Goal: Task Accomplishment & Management: Use online tool/utility

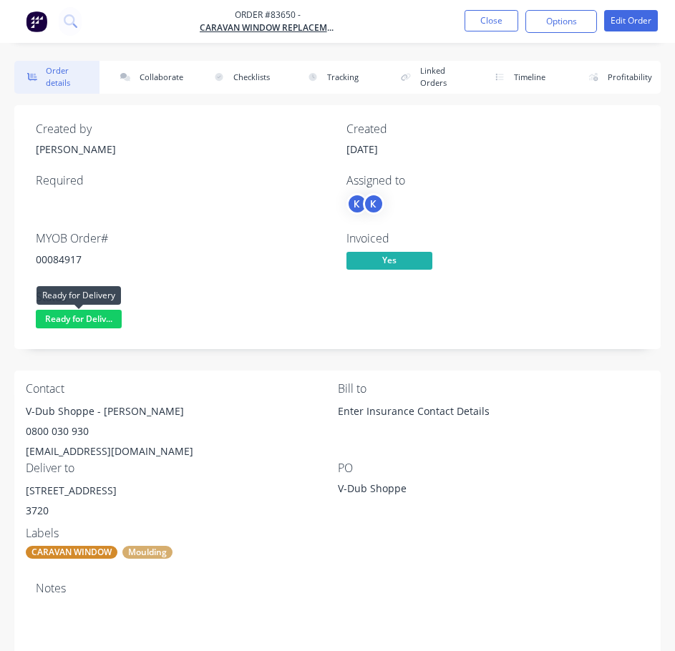
click at [81, 319] on span "Ready for Deliv..." at bounding box center [79, 319] width 86 height 18
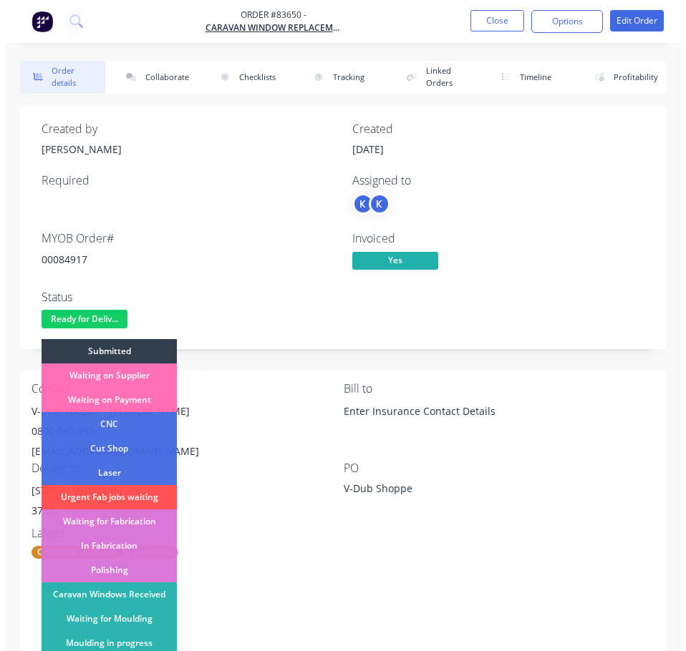
scroll to position [215, 0]
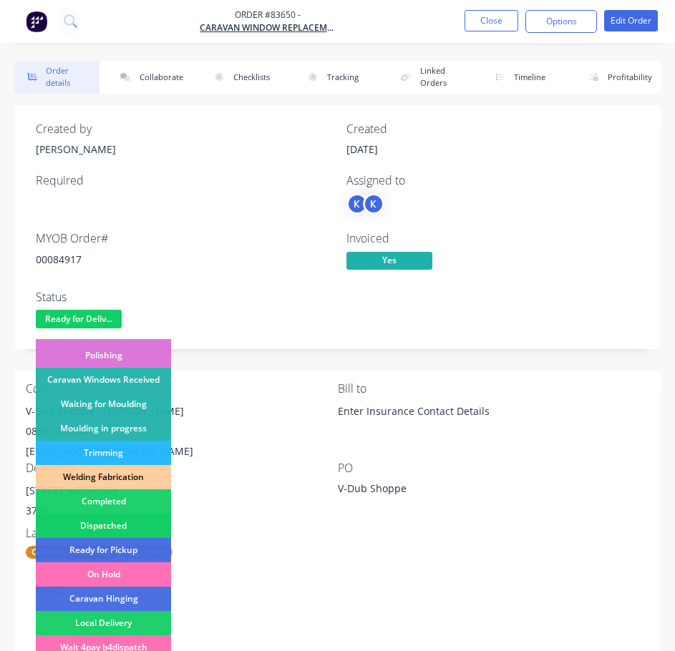
click at [136, 524] on div "Dispatched" at bounding box center [103, 526] width 135 height 24
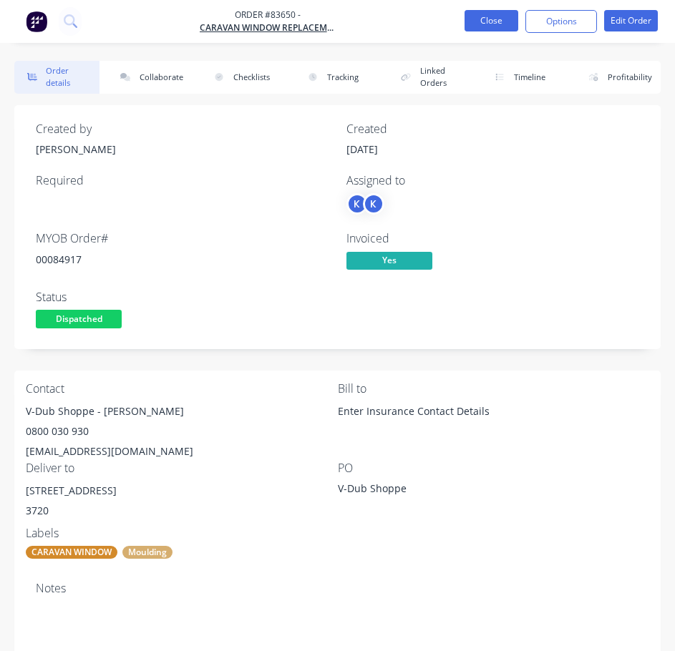
click at [492, 24] on button "Close" at bounding box center [491, 20] width 54 height 21
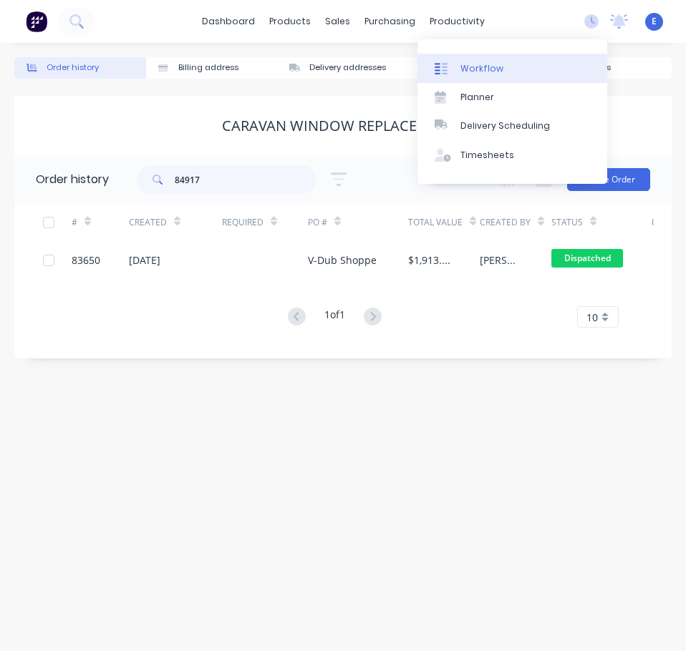
click at [464, 74] on div "Workflow" at bounding box center [481, 68] width 43 height 13
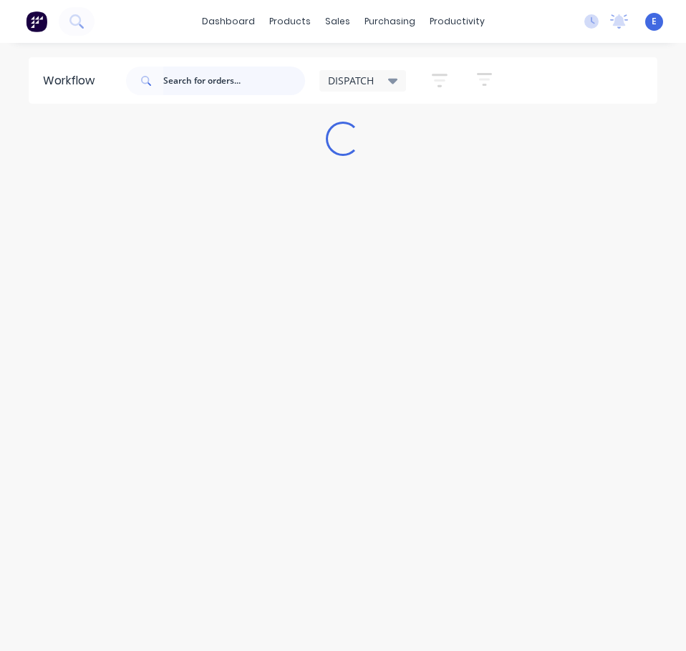
click at [229, 75] on input "text" at bounding box center [234, 81] width 142 height 29
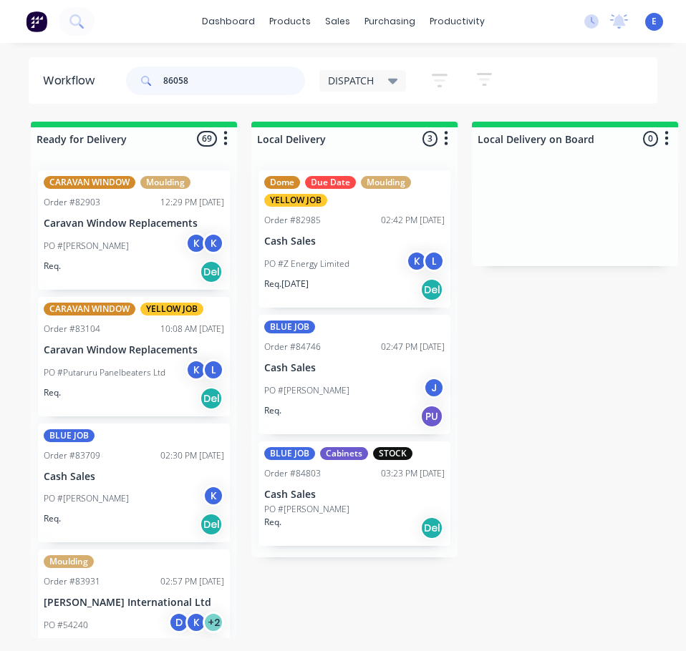
click at [217, 86] on input "86058" at bounding box center [234, 81] width 142 height 29
click at [217, 85] on input "86058" at bounding box center [234, 81] width 142 height 29
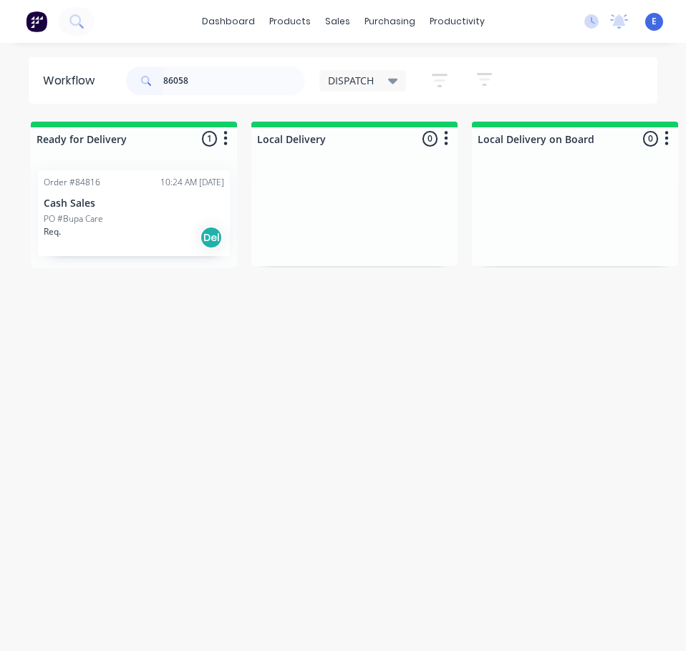
click at [133, 234] on div "Req. Del" at bounding box center [134, 237] width 180 height 24
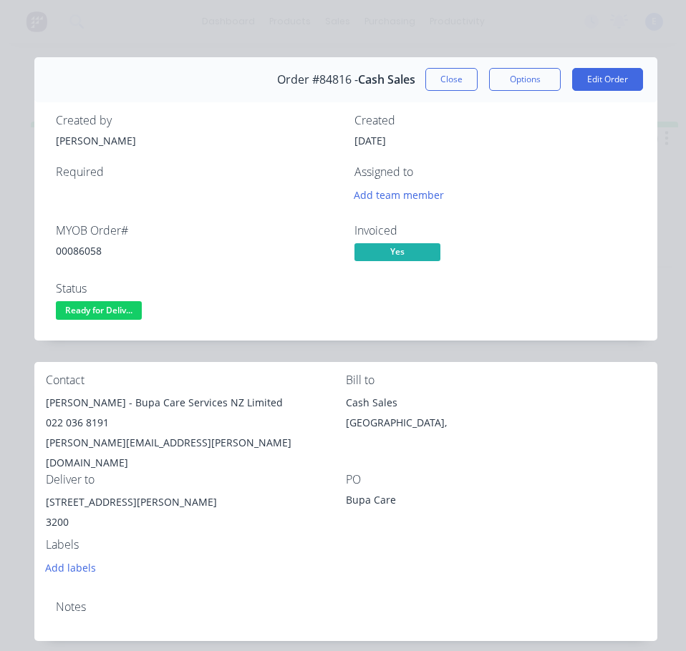
click at [89, 249] on div "00086058" at bounding box center [196, 250] width 281 height 15
copy div "00086058"
drag, startPoint x: 104, startPoint y: 403, endPoint x: 43, endPoint y: 400, distance: 60.9
click at [43, 400] on div "Contact [PERSON_NAME] - Bupa Care Services NZ Limited 022 036 8191 [PERSON_NAME…" at bounding box center [345, 475] width 623 height 227
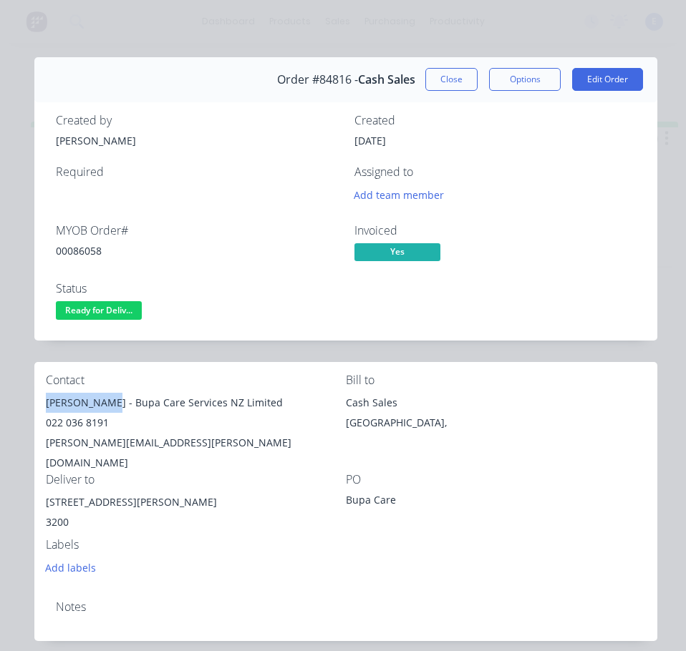
copy div "[PERSON_NAME]"
drag, startPoint x: 110, startPoint y: 405, endPoint x: 253, endPoint y: 400, distance: 142.5
click at [256, 404] on div "[PERSON_NAME] - Bupa Care Services NZ Limited" at bounding box center [196, 403] width 300 height 20
copy div "Bupa Care Services NZ Limited"
click at [78, 420] on div "022 036 8191" at bounding box center [196, 423] width 300 height 20
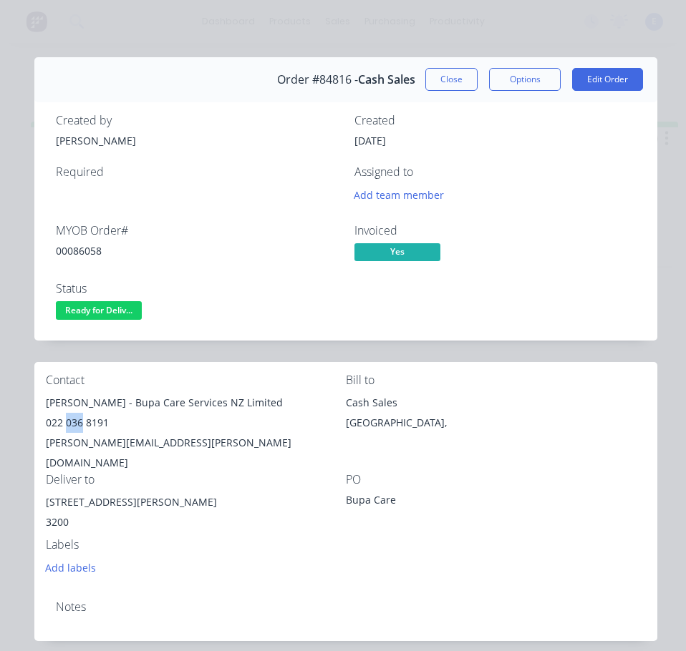
click at [78, 419] on div "022 036 8191" at bounding box center [196, 423] width 300 height 20
copy div "022 036 8191"
click at [128, 434] on div "[PERSON_NAME][EMAIL_ADDRESS][PERSON_NAME][DOMAIN_NAME]" at bounding box center [196, 453] width 300 height 40
click at [126, 439] on div "[PERSON_NAME][EMAIL_ADDRESS][PERSON_NAME][DOMAIN_NAME]" at bounding box center [196, 453] width 300 height 40
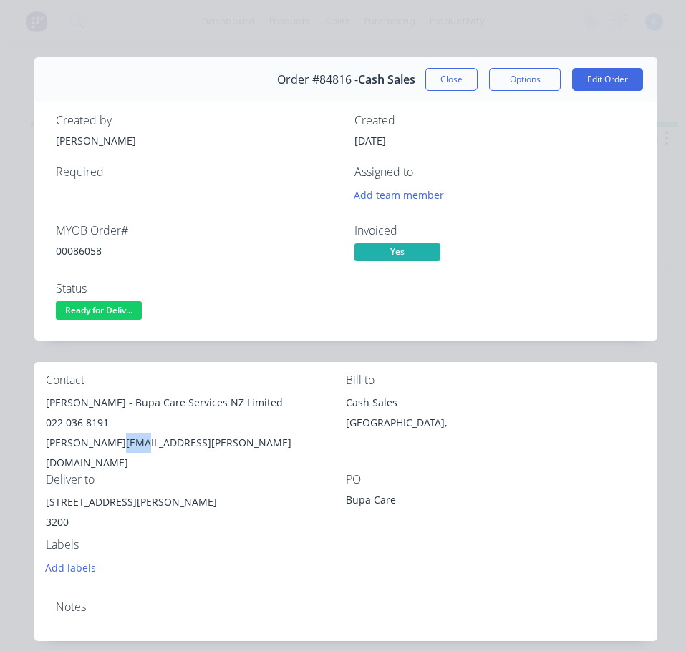
click at [126, 439] on div "[PERSON_NAME][EMAIL_ADDRESS][PERSON_NAME][DOMAIN_NAME]" at bounding box center [196, 453] width 300 height 40
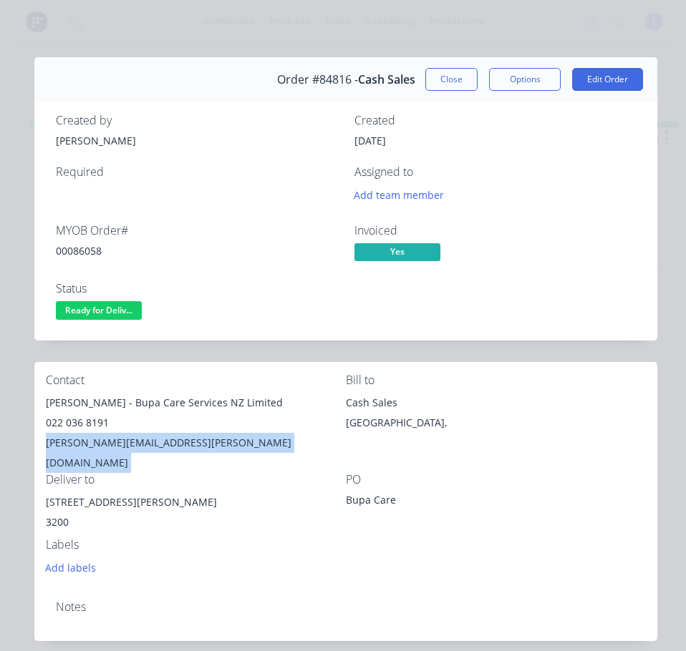
click at [126, 439] on div "[PERSON_NAME][EMAIL_ADDRESS][PERSON_NAME][DOMAIN_NAME]" at bounding box center [196, 453] width 300 height 40
copy div "[PERSON_NAME][EMAIL_ADDRESS][PERSON_NAME][DOMAIN_NAME]"
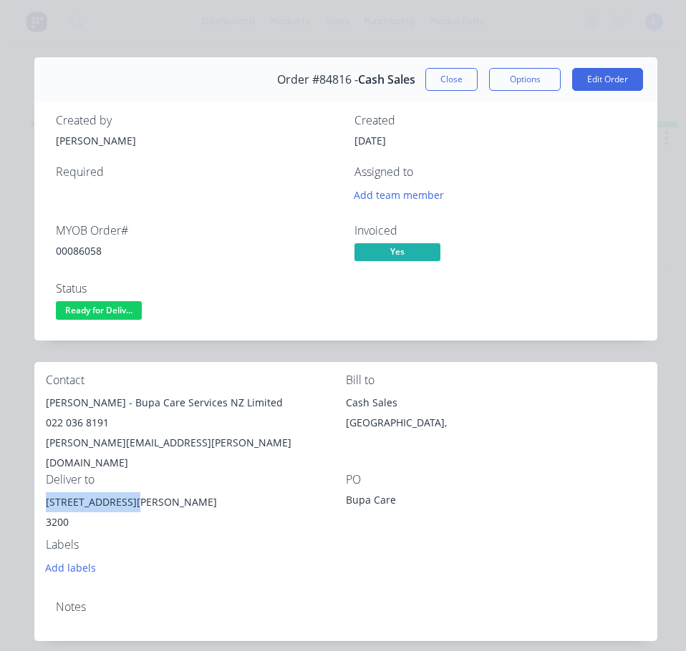
drag, startPoint x: 134, startPoint y: 484, endPoint x: 41, endPoint y: 484, distance: 93.0
click at [41, 484] on div "Contact [PERSON_NAME] - Bupa Care Services NZ Limited 022 036 8191 [PERSON_NAME…" at bounding box center [345, 475] width 623 height 227
copy div "[STREET_ADDRESS]"
click at [501, 506] on div "PO Bupa Care" at bounding box center [496, 505] width 300 height 65
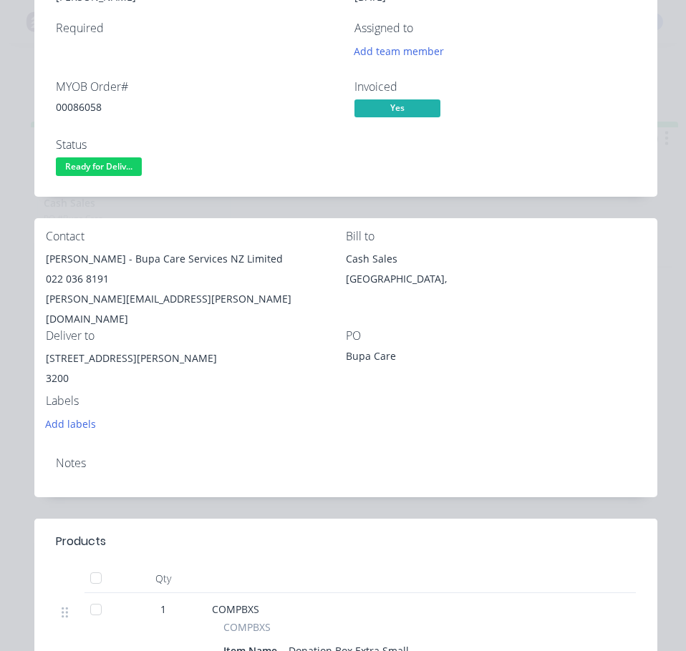
scroll to position [143, 0]
click at [125, 157] on div "Status Ready for Deliv..." at bounding box center [196, 160] width 281 height 42
drag, startPoint x: 127, startPoint y: 174, endPoint x: 128, endPoint y: 182, distance: 8.6
click at [127, 174] on span "Ready for Deliv..." at bounding box center [99, 167] width 86 height 18
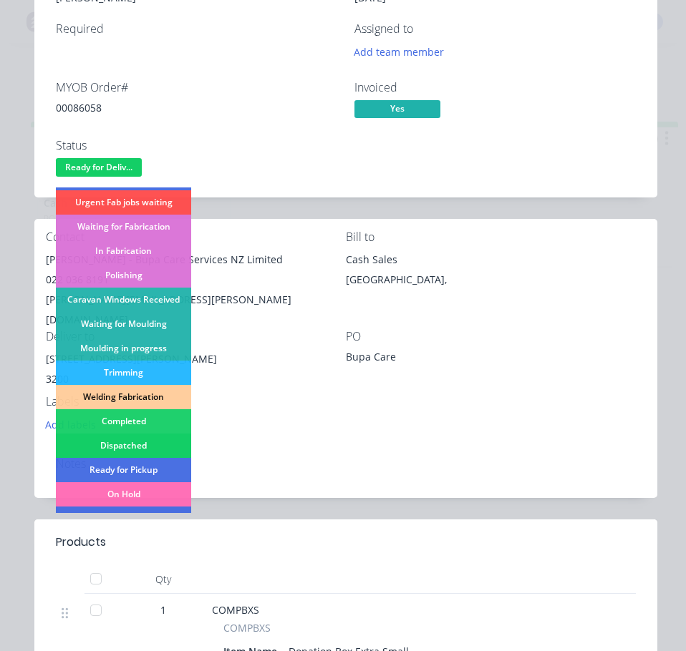
click at [143, 449] on div "Dispatched" at bounding box center [123, 446] width 135 height 24
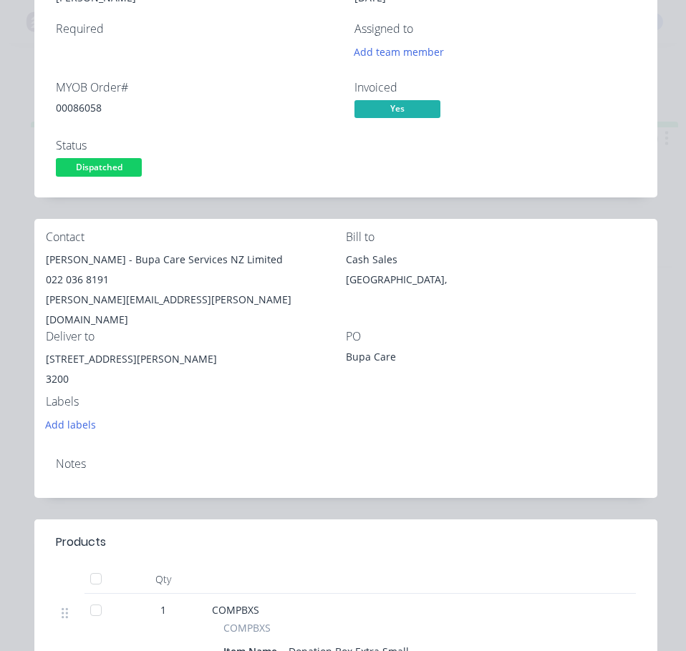
scroll to position [0, 0]
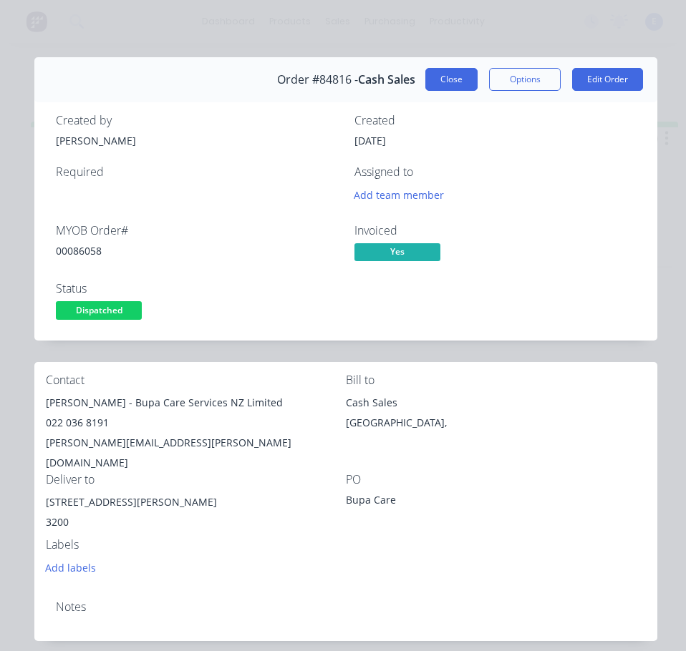
click at [443, 84] on button "Close" at bounding box center [451, 79] width 52 height 23
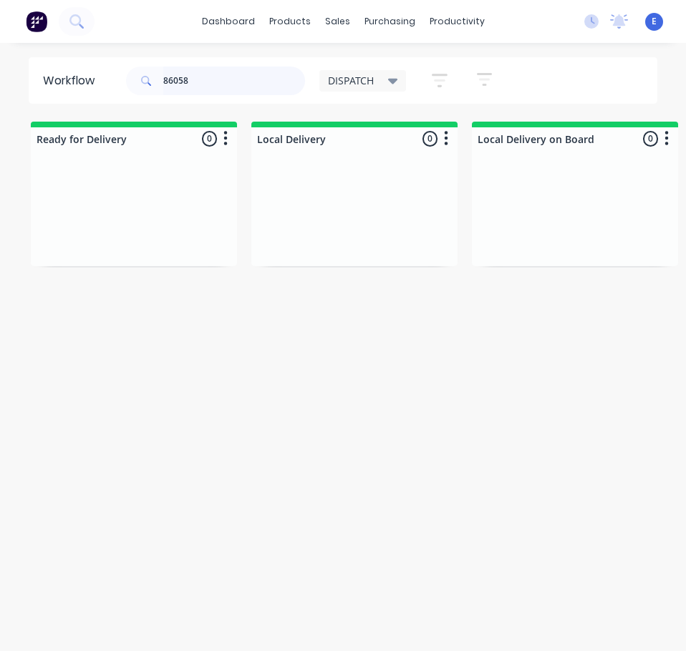
click at [248, 87] on input "86058" at bounding box center [234, 81] width 142 height 29
click at [148, 250] on div "Order #84863 10:47 AM [DATE] Cash Sale TRADE ME SALES PO #[PERSON_NAME] Req. Del" at bounding box center [134, 213] width 192 height 86
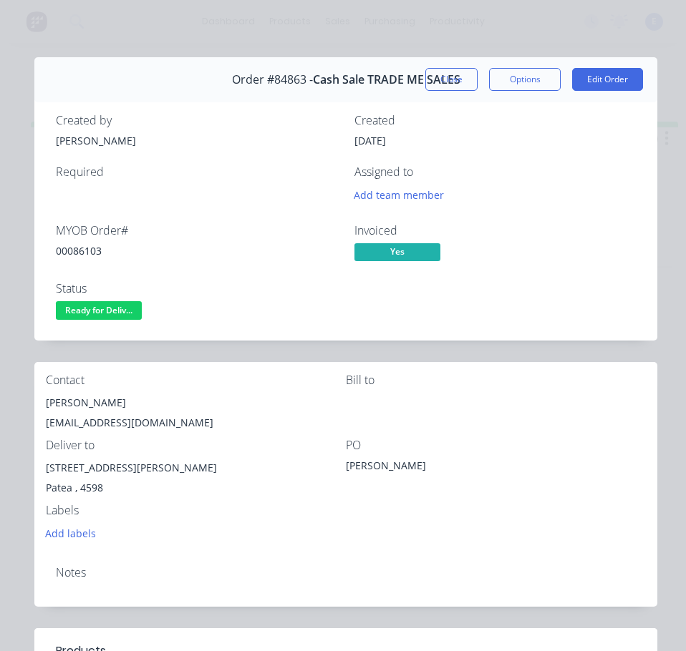
click at [94, 254] on div "00086103" at bounding box center [196, 250] width 281 height 15
click at [94, 255] on div "00086103" at bounding box center [196, 250] width 281 height 15
copy div "00086103"
click at [67, 398] on div "[PERSON_NAME]" at bounding box center [196, 403] width 300 height 20
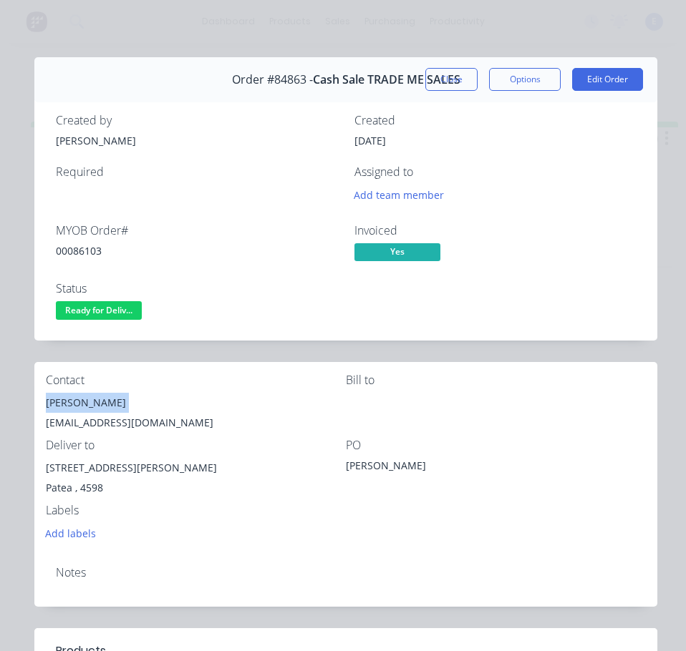
click at [69, 398] on div "[PERSON_NAME]" at bounding box center [196, 403] width 300 height 20
copy div "[PERSON_NAME]"
click at [104, 429] on div "[EMAIL_ADDRESS][DOMAIN_NAME]" at bounding box center [196, 423] width 300 height 20
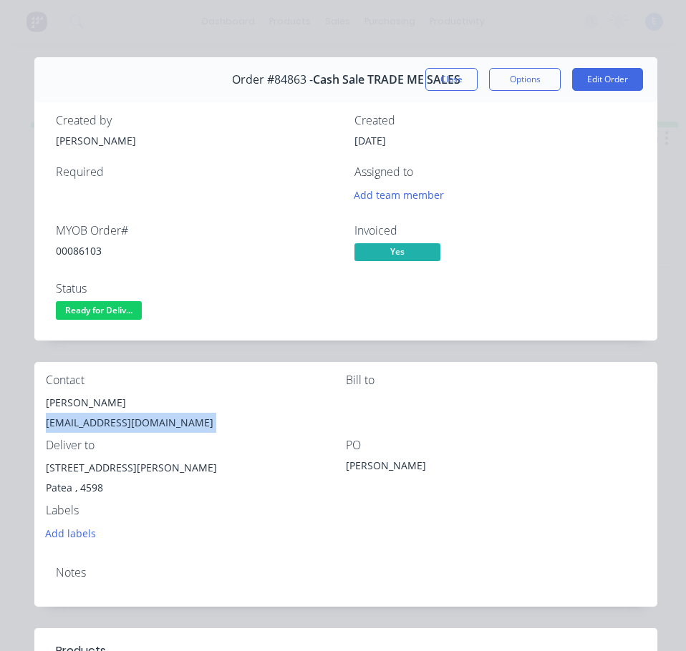
click at [104, 429] on div "[EMAIL_ADDRESS][DOMAIN_NAME]" at bounding box center [196, 423] width 300 height 20
copy div "[EMAIL_ADDRESS][DOMAIN_NAME]"
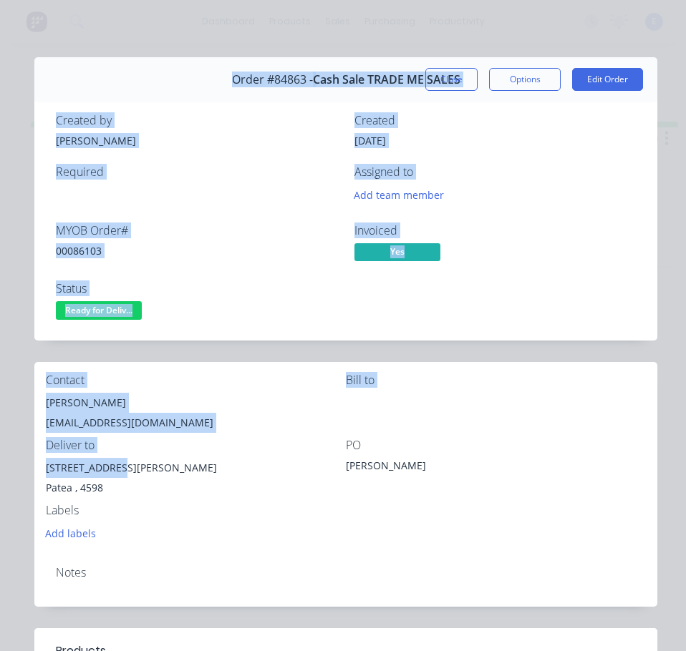
drag, startPoint x: 112, startPoint y: 468, endPoint x: 34, endPoint y: 460, distance: 78.4
click at [34, 460] on div "Order details Collaborate Checklists 0/0 Tracking Linked Orders Timeline Profit…" at bounding box center [342, 588] width 657 height 1063
click at [59, 468] on div "[STREET_ADDRESS][PERSON_NAME]" at bounding box center [196, 468] width 300 height 20
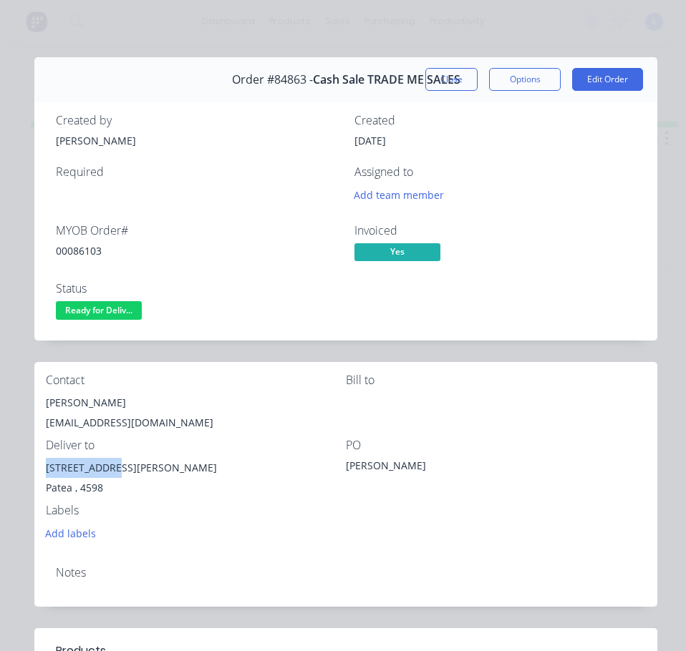
drag, startPoint x: 109, startPoint y: 468, endPoint x: 46, endPoint y: 468, distance: 63.0
click at [46, 468] on div "[STREET_ADDRESS][PERSON_NAME]" at bounding box center [196, 468] width 300 height 20
copy div "[STREET_ADDRESS]"
click at [111, 309] on span "Ready for Deliv..." at bounding box center [99, 310] width 86 height 18
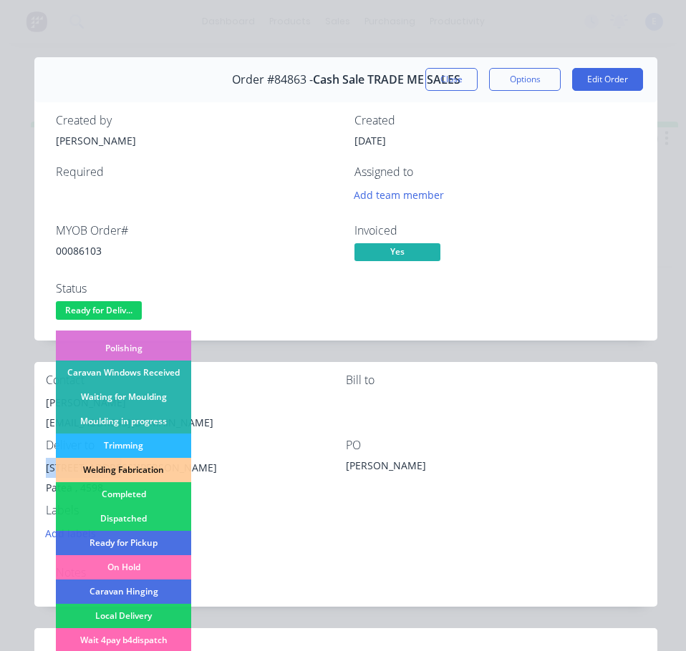
scroll to position [215, 0]
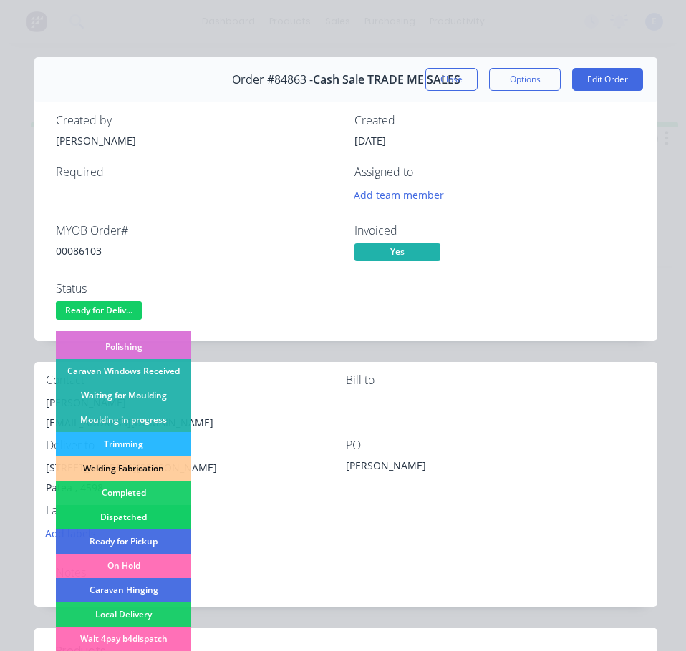
click at [161, 519] on div "Dispatched" at bounding box center [123, 517] width 135 height 24
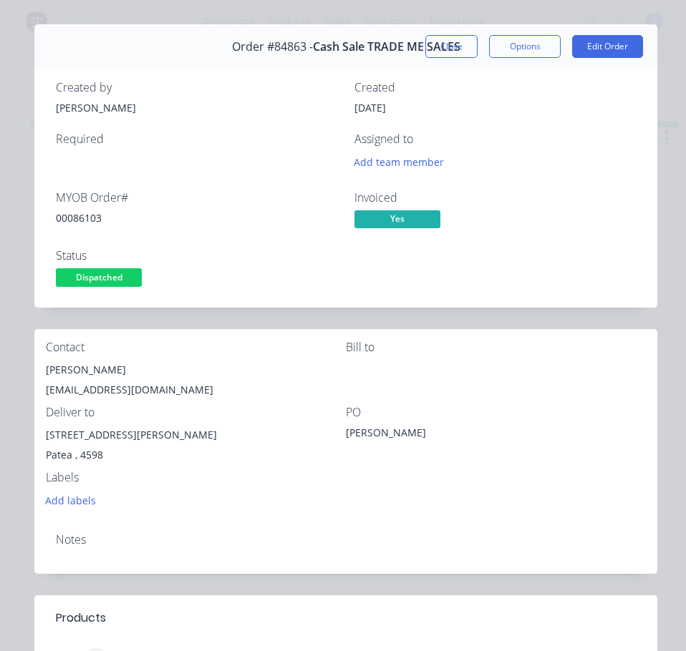
scroll to position [0, 0]
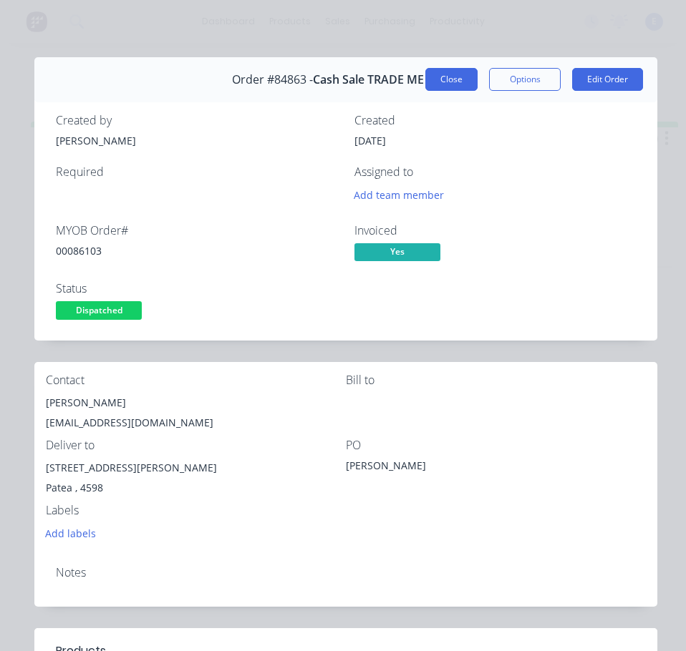
click at [449, 72] on button "Close" at bounding box center [451, 79] width 52 height 23
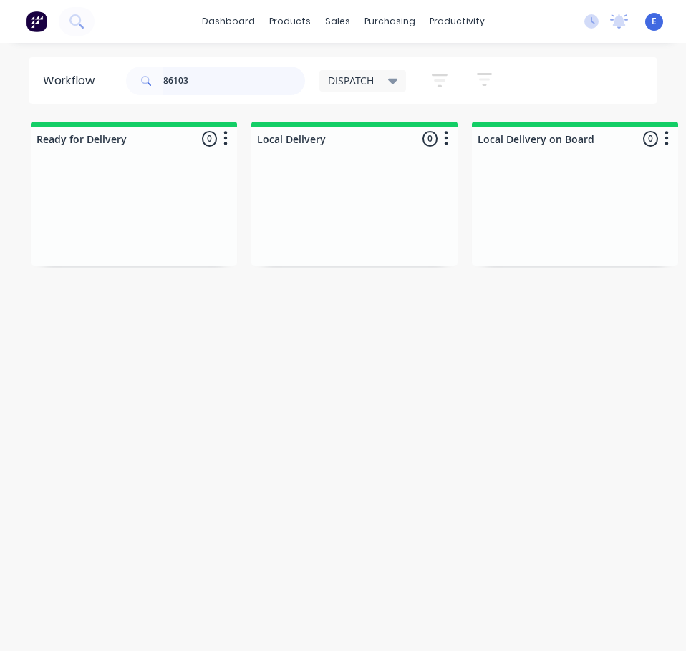
click at [223, 80] on input "86103" at bounding box center [234, 81] width 142 height 29
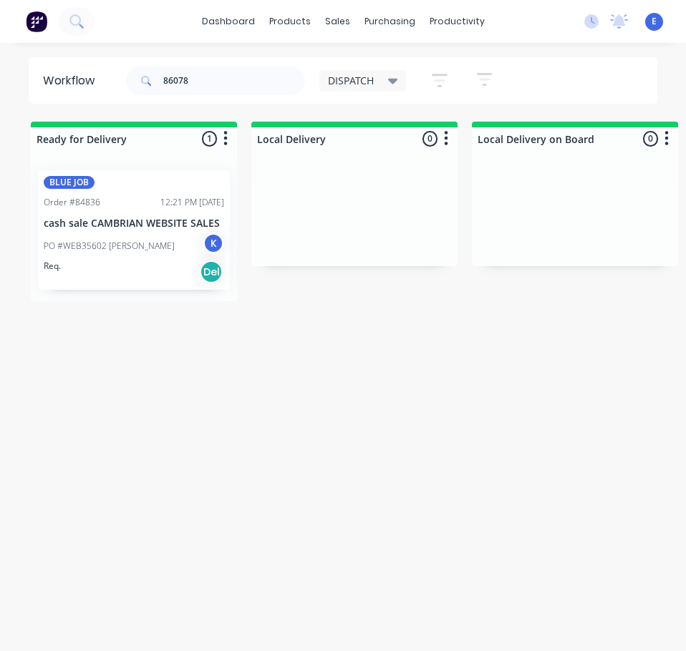
click at [121, 275] on div "Req. Del" at bounding box center [134, 272] width 180 height 24
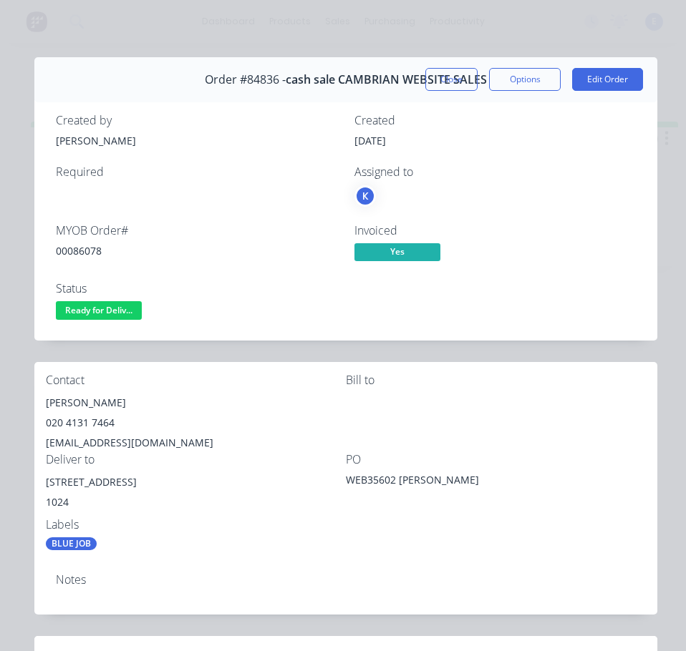
click at [90, 248] on div "00086078" at bounding box center [196, 250] width 281 height 15
click at [85, 405] on div "[PERSON_NAME]" at bounding box center [196, 403] width 300 height 20
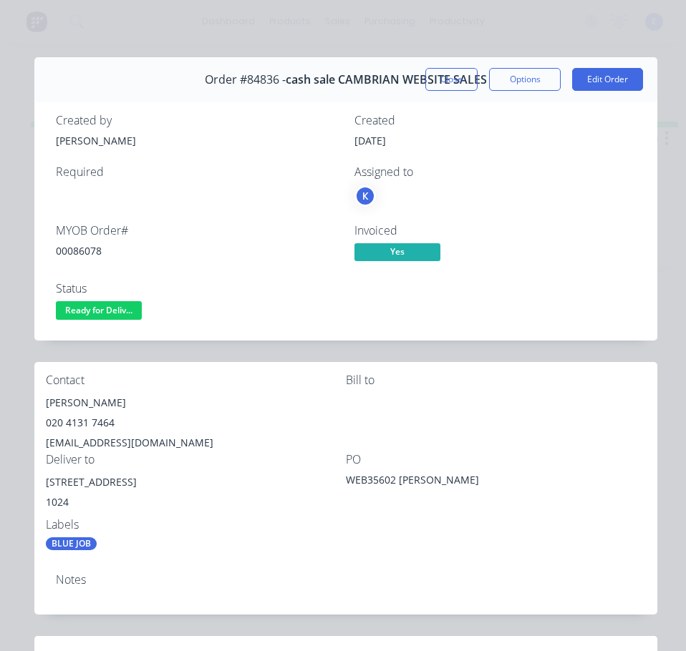
click at [101, 424] on div "020 4131 7464" at bounding box center [196, 423] width 300 height 20
click at [130, 437] on div "[EMAIL_ADDRESS][DOMAIN_NAME]" at bounding box center [196, 443] width 300 height 20
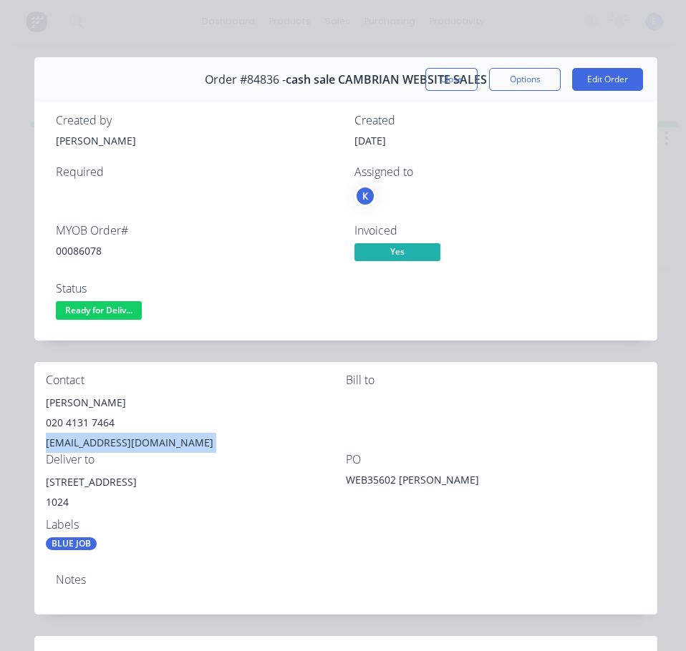
click at [130, 437] on div "[EMAIL_ADDRESS][DOMAIN_NAME]" at bounding box center [196, 443] width 300 height 20
drag, startPoint x: 157, startPoint y: 481, endPoint x: 57, endPoint y: 485, distance: 100.3
click at [41, 486] on div "Contact [PERSON_NAME] [PHONE_NUMBER] [EMAIL_ADDRESS][DOMAIN_NAME] [PERSON_NAME]…" at bounding box center [345, 462] width 623 height 200
click at [170, 404] on div "[PERSON_NAME]" at bounding box center [196, 403] width 300 height 20
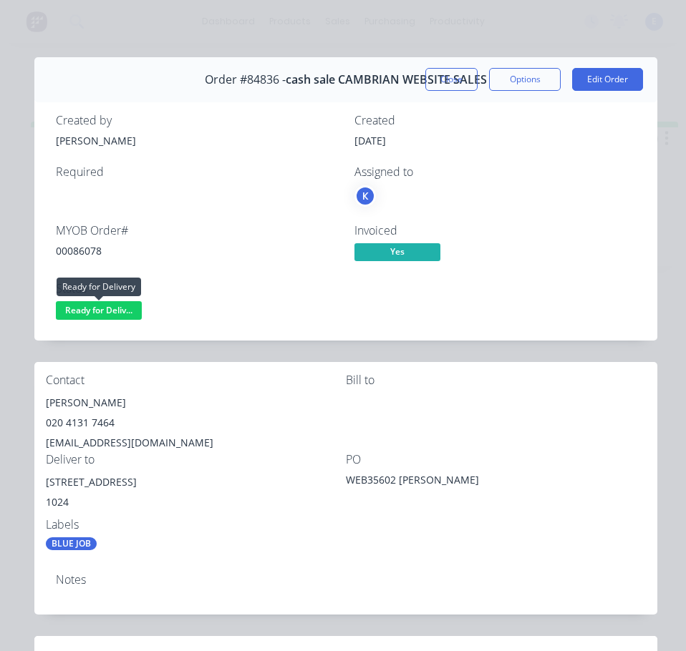
click at [92, 311] on span "Ready for Deliv..." at bounding box center [99, 310] width 86 height 18
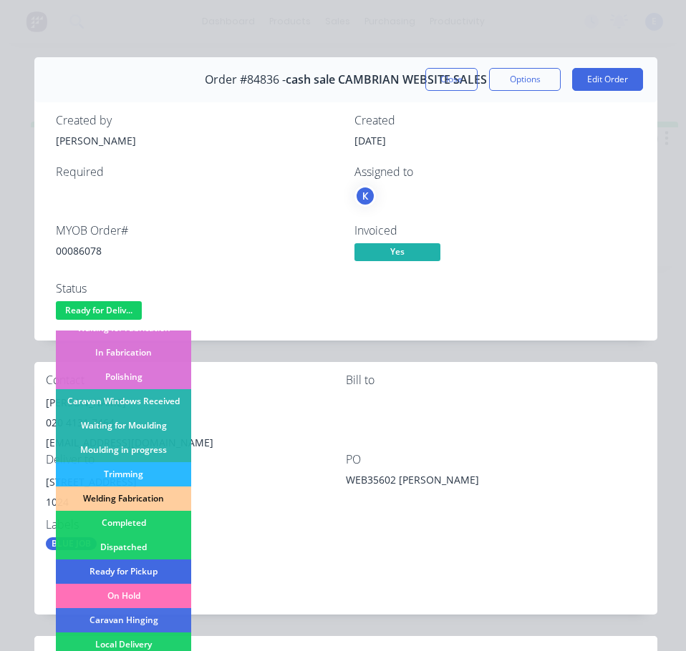
scroll to position [215, 0]
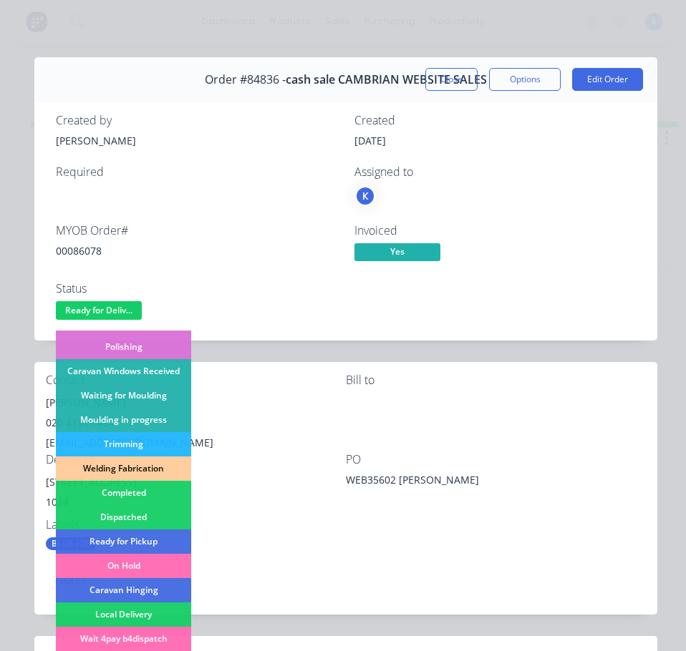
drag, startPoint x: 146, startPoint y: 518, endPoint x: 266, endPoint y: 309, distance: 241.1
click at [147, 517] on div "Dispatched" at bounding box center [123, 517] width 135 height 24
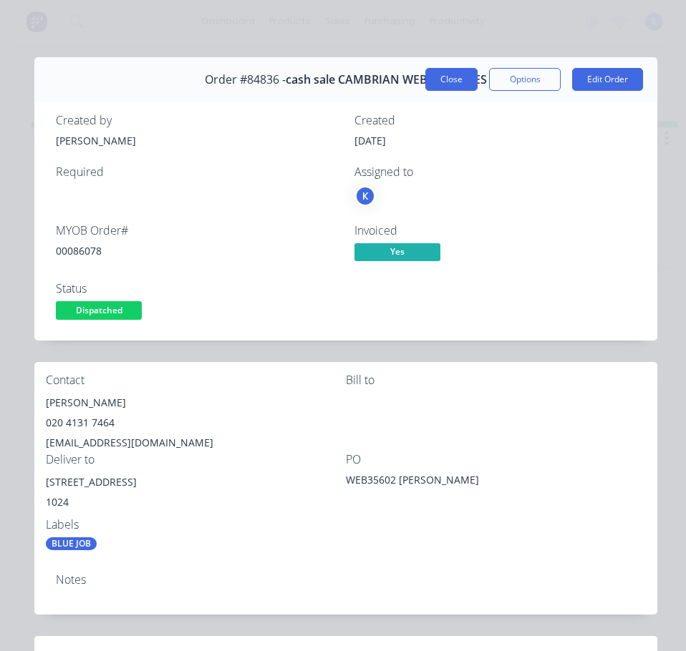
click at [427, 75] on button "Close" at bounding box center [451, 79] width 52 height 23
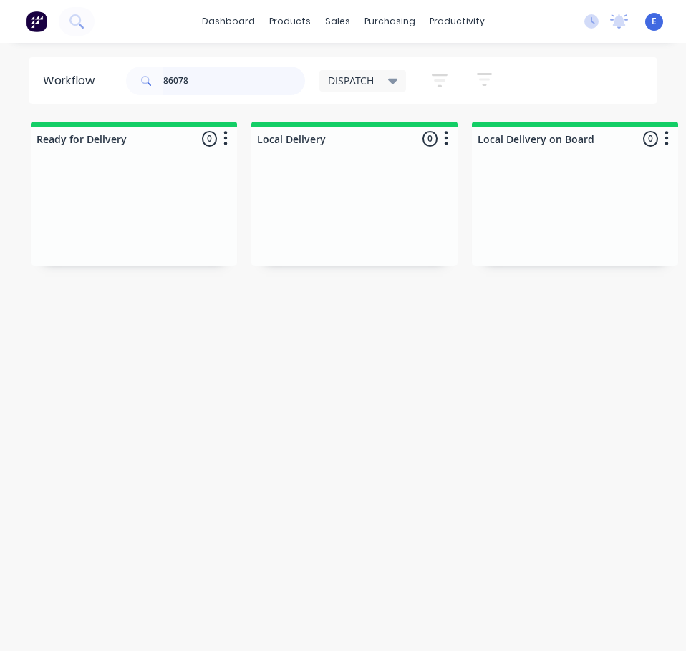
click at [264, 88] on input "86078" at bounding box center [234, 81] width 142 height 29
click at [264, 87] on input "86078" at bounding box center [234, 81] width 142 height 29
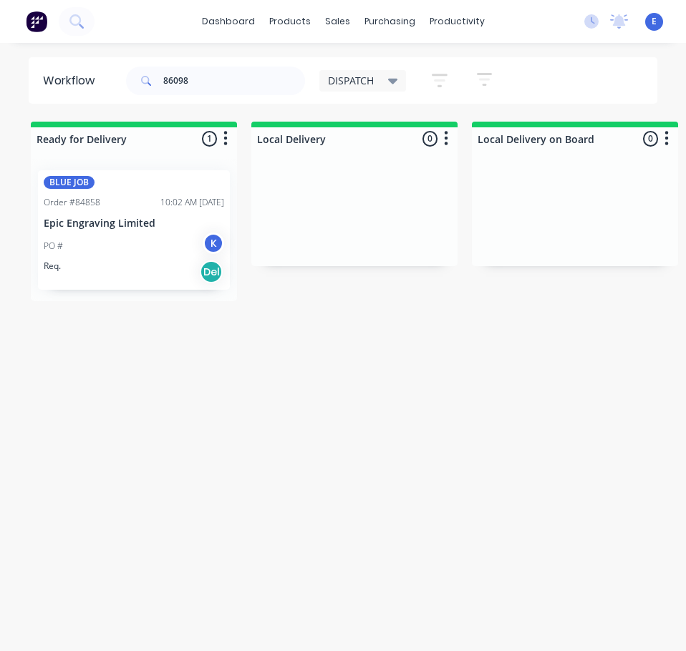
click at [148, 273] on div "Req. Del" at bounding box center [134, 272] width 180 height 24
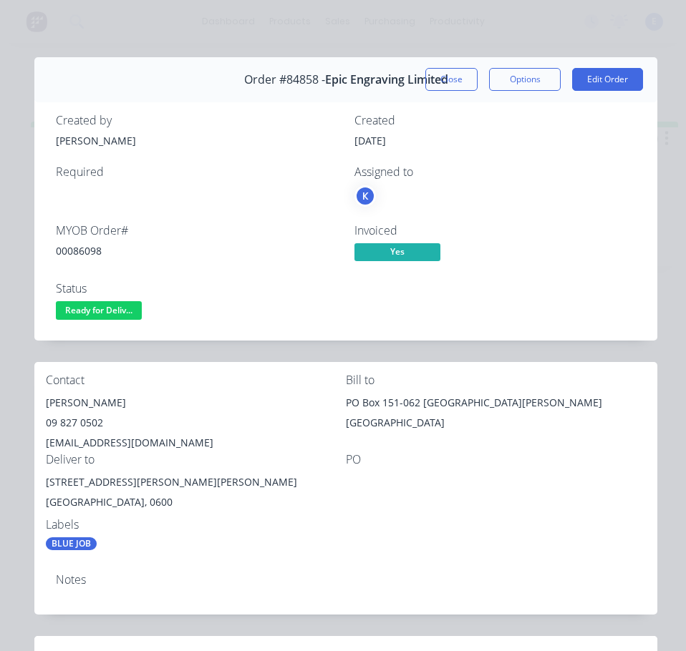
click at [78, 253] on div "00086098" at bounding box center [196, 250] width 281 height 15
click at [54, 401] on div "[PERSON_NAME]" at bounding box center [196, 403] width 300 height 20
click at [75, 425] on div "09 827 0502" at bounding box center [196, 423] width 300 height 20
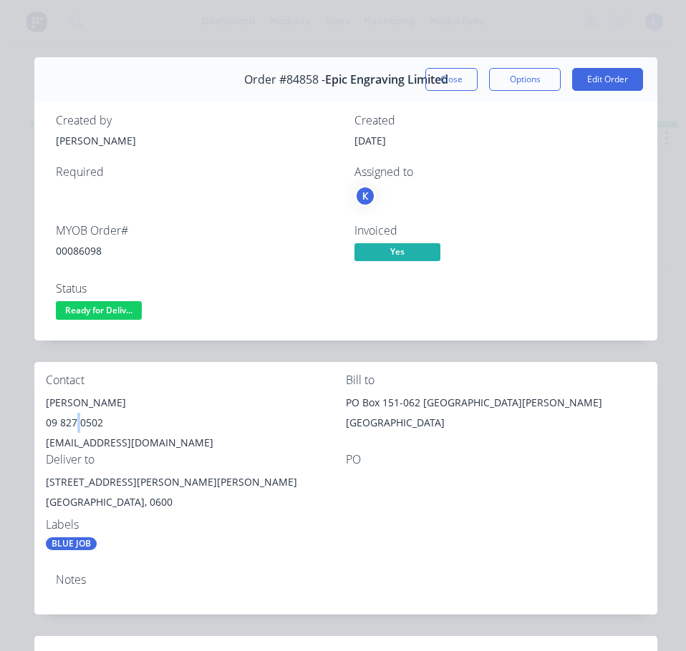
click at [75, 425] on div "09 827 0502" at bounding box center [196, 423] width 300 height 20
click at [113, 445] on div "[EMAIL_ADDRESS][DOMAIN_NAME]" at bounding box center [196, 443] width 300 height 20
click at [114, 445] on div "[EMAIL_ADDRESS][DOMAIN_NAME]" at bounding box center [196, 443] width 300 height 20
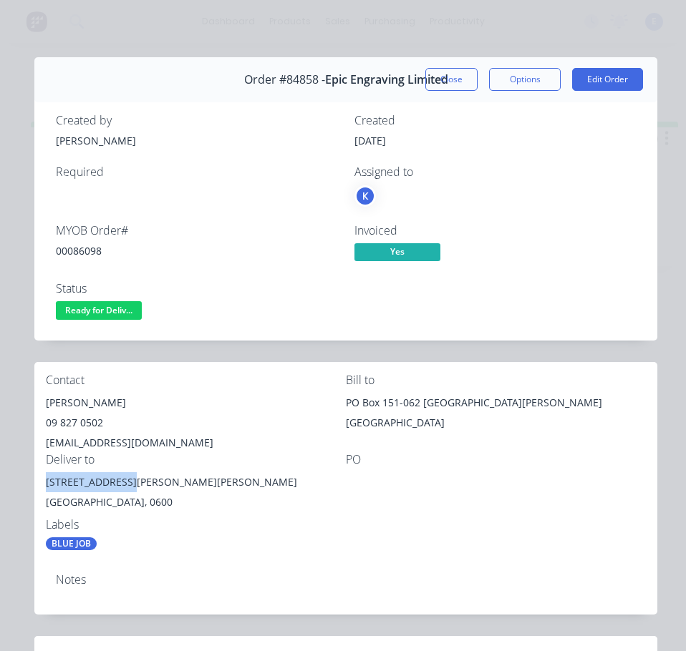
drag, startPoint x: 122, startPoint y: 484, endPoint x: 88, endPoint y: 477, distance: 35.2
click at [41, 488] on div "Contact [PERSON_NAME] [PHONE_NUMBER] [EMAIL_ADDRESS][DOMAIN_NAME] Bill to PO Bo…" at bounding box center [345, 462] width 623 height 200
click at [217, 522] on div "Labels" at bounding box center [196, 525] width 300 height 14
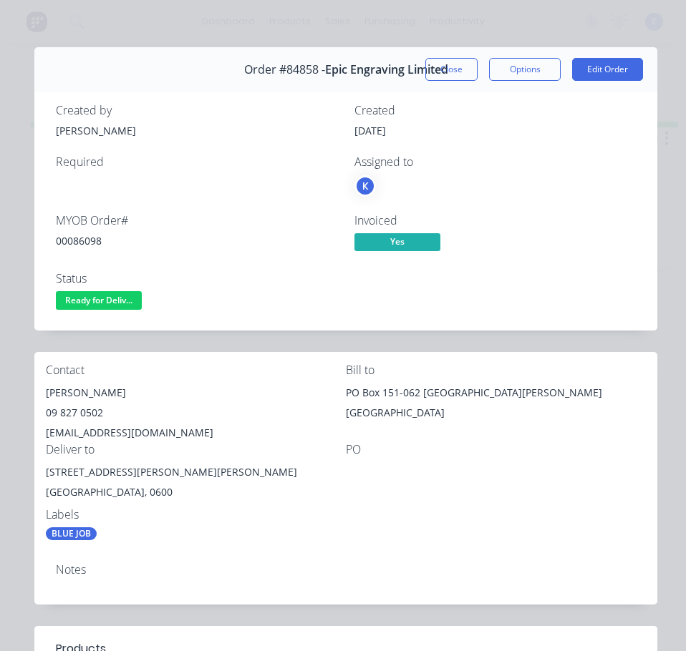
scroll to position [0, 0]
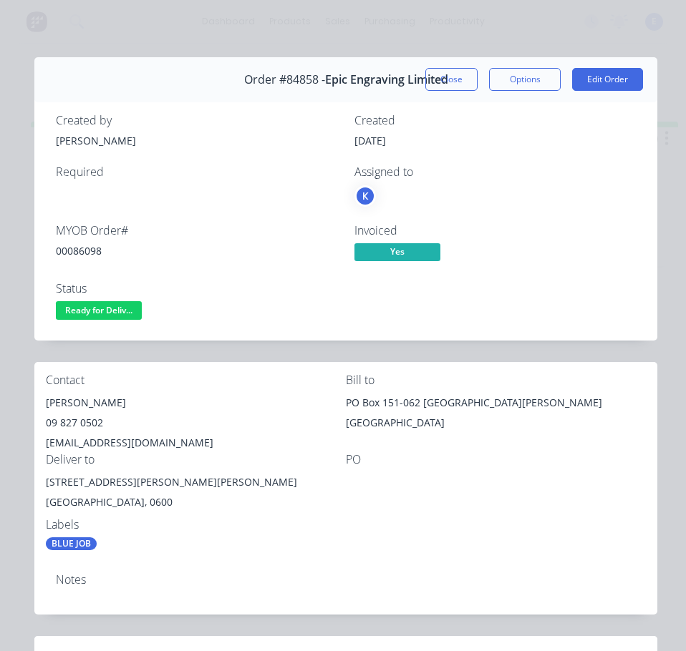
click at [93, 313] on span "Ready for Deliv..." at bounding box center [99, 310] width 86 height 18
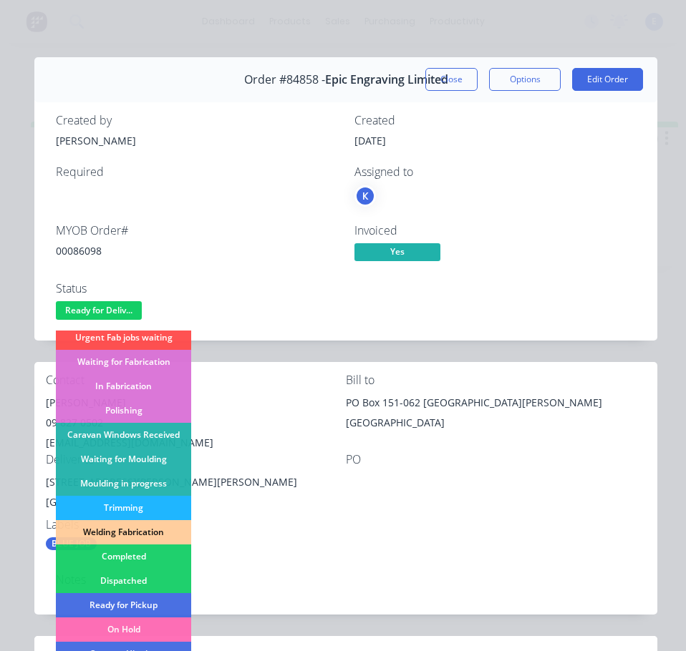
scroll to position [215, 0]
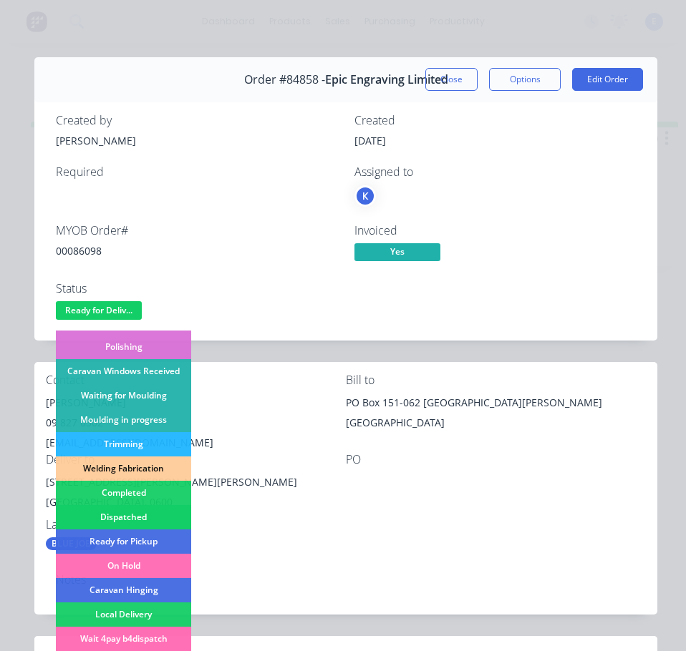
click at [140, 513] on div "Dispatched" at bounding box center [123, 517] width 135 height 24
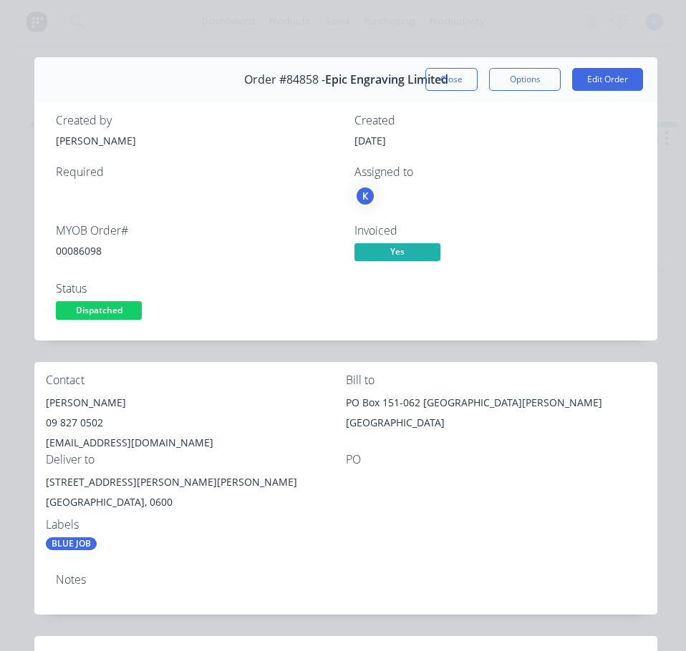
click at [444, 88] on button "Close" at bounding box center [451, 79] width 52 height 23
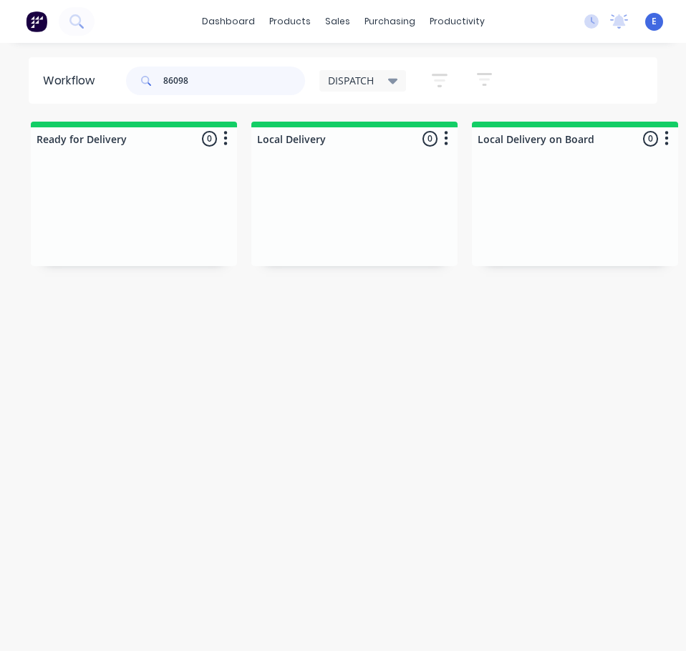
click at [264, 84] on input "86098" at bounding box center [234, 81] width 142 height 29
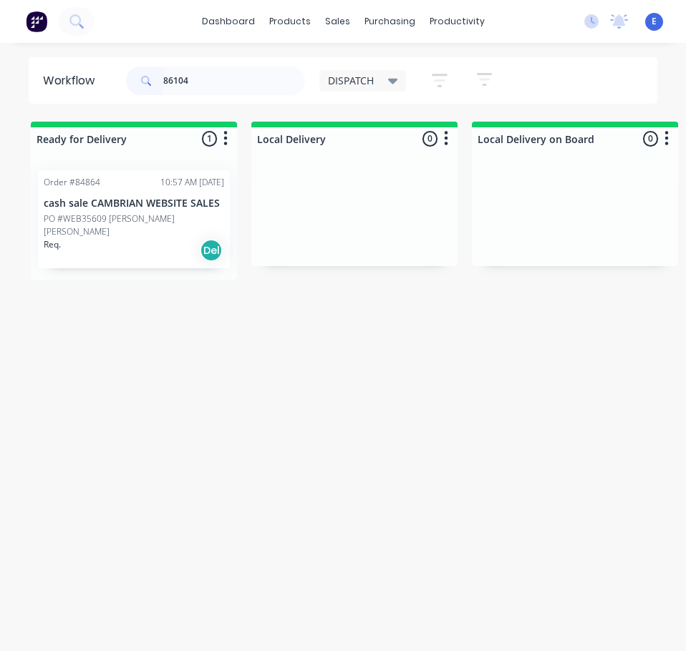
click at [152, 239] on div "Req. Del" at bounding box center [134, 250] width 180 height 24
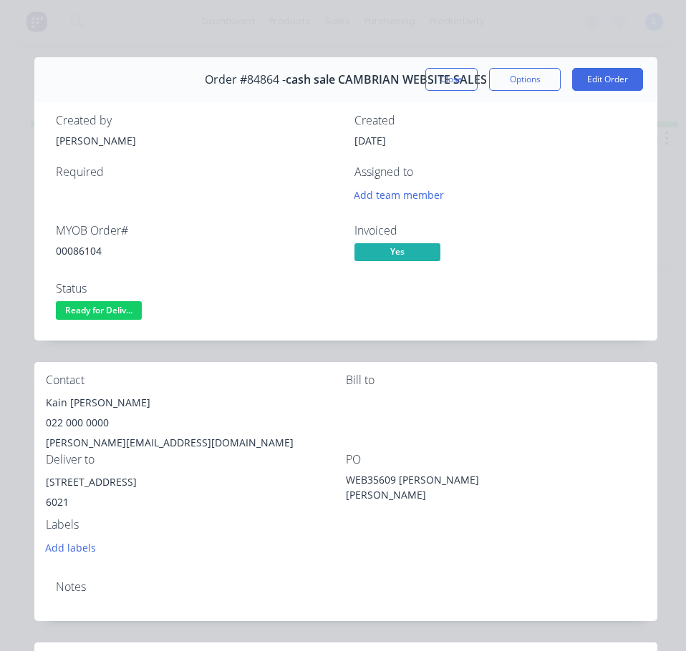
click at [75, 253] on div "00086104" at bounding box center [196, 250] width 281 height 15
click at [57, 399] on div "Kain [PERSON_NAME]" at bounding box center [196, 403] width 300 height 20
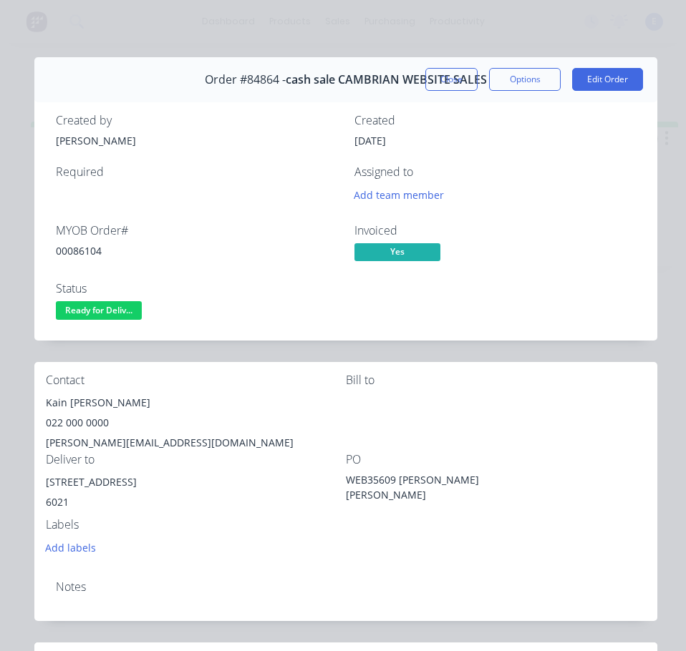
click at [74, 420] on div "022 000 0000" at bounding box center [196, 423] width 300 height 20
click at [116, 439] on div "[PERSON_NAME][EMAIL_ADDRESS][DOMAIN_NAME]" at bounding box center [196, 443] width 300 height 20
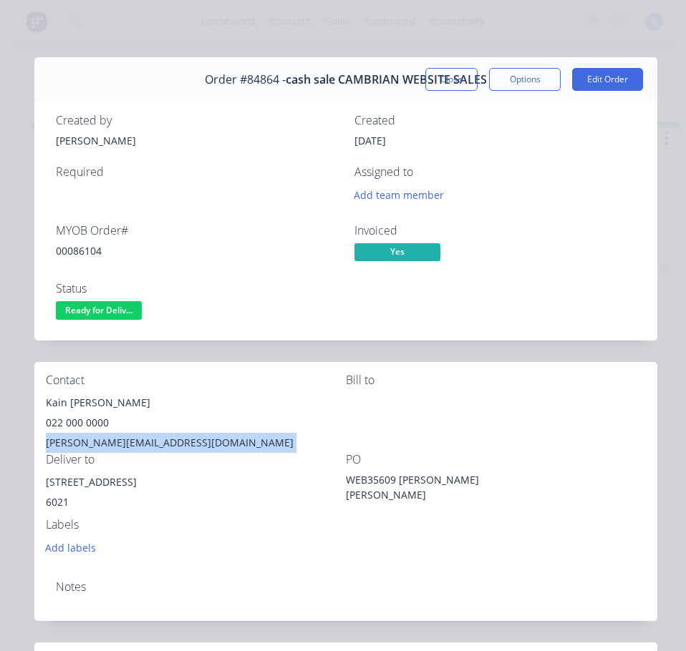
click at [116, 439] on div "[PERSON_NAME][EMAIL_ADDRESS][DOMAIN_NAME]" at bounding box center [196, 443] width 300 height 20
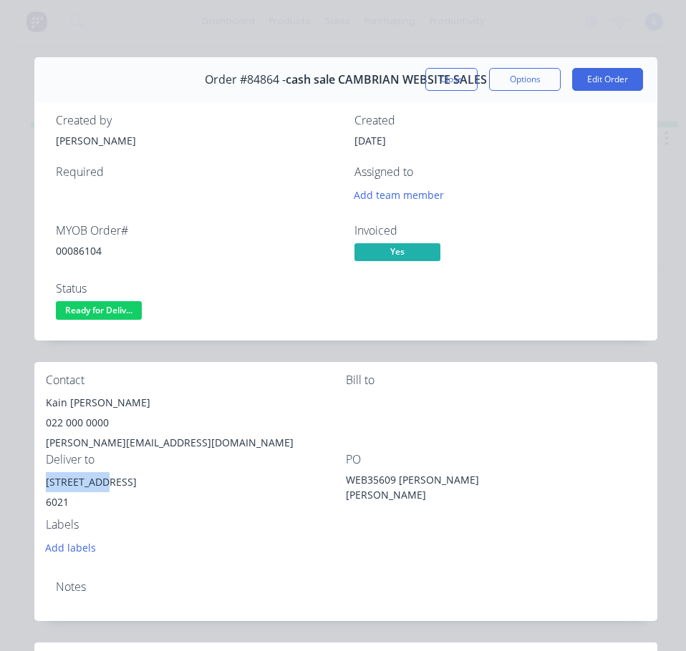
drag, startPoint x: 96, startPoint y: 480, endPoint x: 68, endPoint y: 472, distance: 29.0
click at [45, 479] on div "Contact Kain [PERSON_NAME] [PHONE_NUMBER] [PERSON_NAME][EMAIL_ADDRESS][DOMAIN_N…" at bounding box center [345, 465] width 623 height 207
drag, startPoint x: 117, startPoint y: 308, endPoint x: 117, endPoint y: 321, distance: 12.9
click at [117, 311] on span "Ready for Deliv..." at bounding box center [99, 310] width 86 height 18
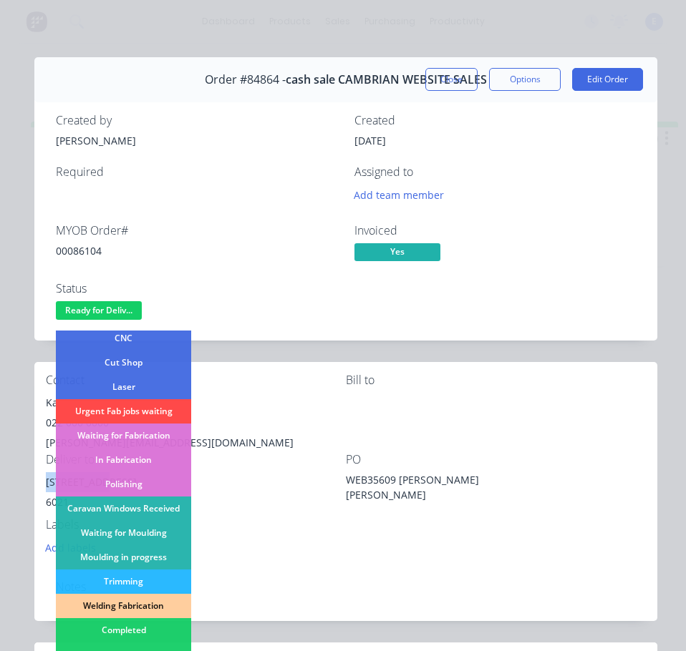
scroll to position [143, 0]
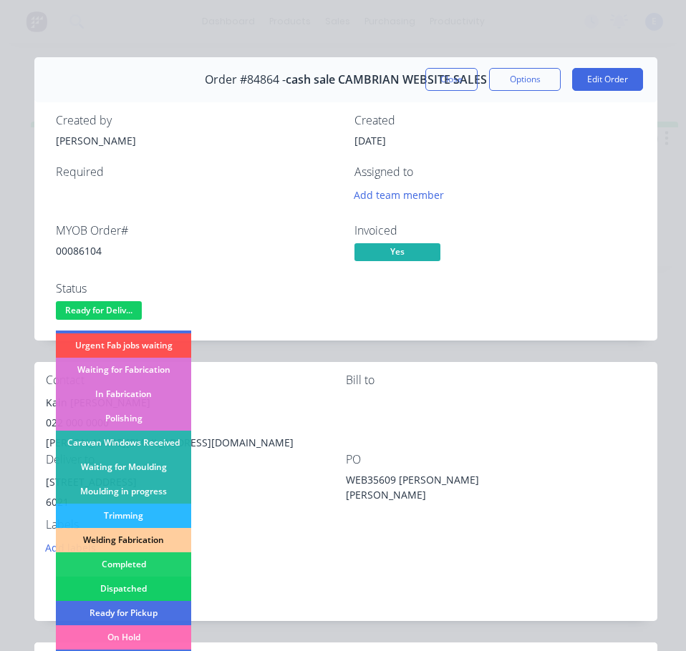
click at [139, 584] on div "Dispatched" at bounding box center [123, 589] width 135 height 24
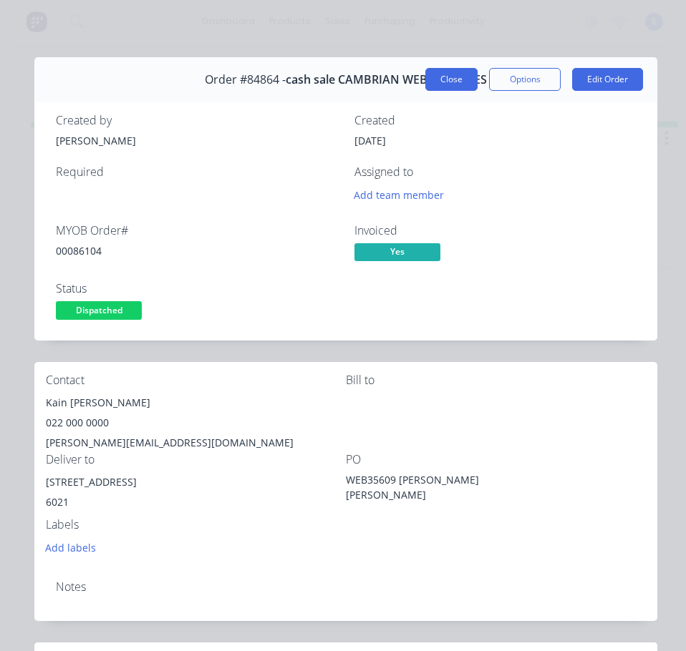
click at [445, 72] on button "Close" at bounding box center [451, 79] width 52 height 23
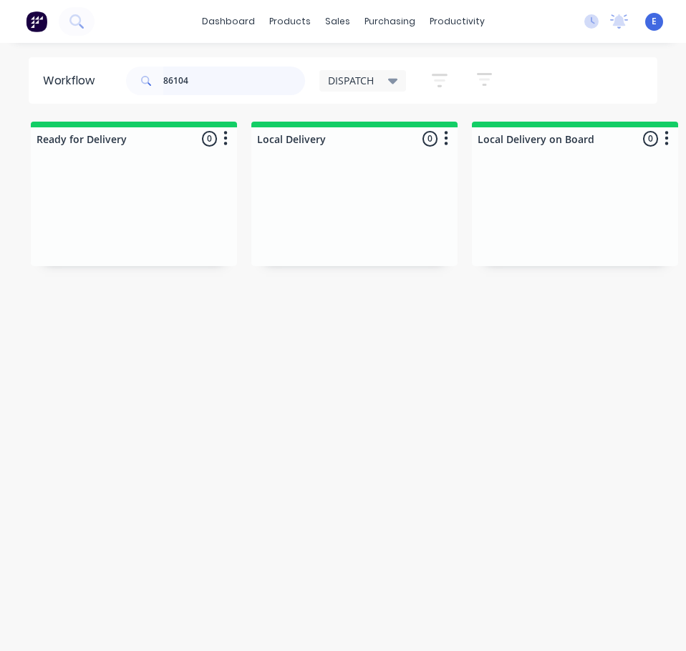
click at [240, 82] on input "86104" at bounding box center [234, 81] width 142 height 29
drag, startPoint x: 240, startPoint y: 82, endPoint x: 248, endPoint y: 72, distance: 11.7
click at [240, 81] on input "86104" at bounding box center [234, 81] width 142 height 29
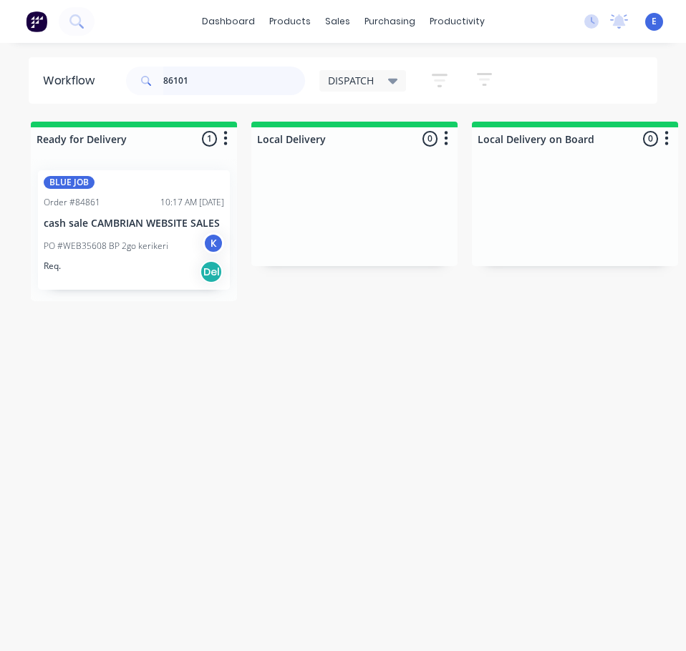
type input "86101"
click at [119, 274] on div "Req. Del" at bounding box center [134, 272] width 180 height 24
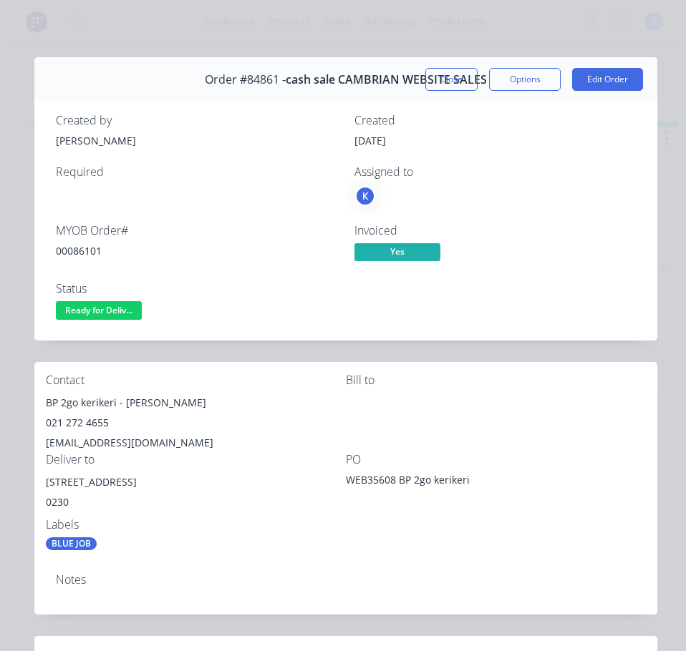
click at [71, 250] on div "00086101" at bounding box center [196, 250] width 281 height 15
drag, startPoint x: 116, startPoint y: 404, endPoint x: 36, endPoint y: 410, distance: 79.7
click at [36, 410] on div "Contact BP 2go kerikeri - [PERSON_NAME] 021 272 4655 [EMAIL_ADDRESS][DOMAIN_NAM…" at bounding box center [345, 462] width 623 height 200
drag, startPoint x: 126, startPoint y: 404, endPoint x: 180, endPoint y: 407, distance: 53.8
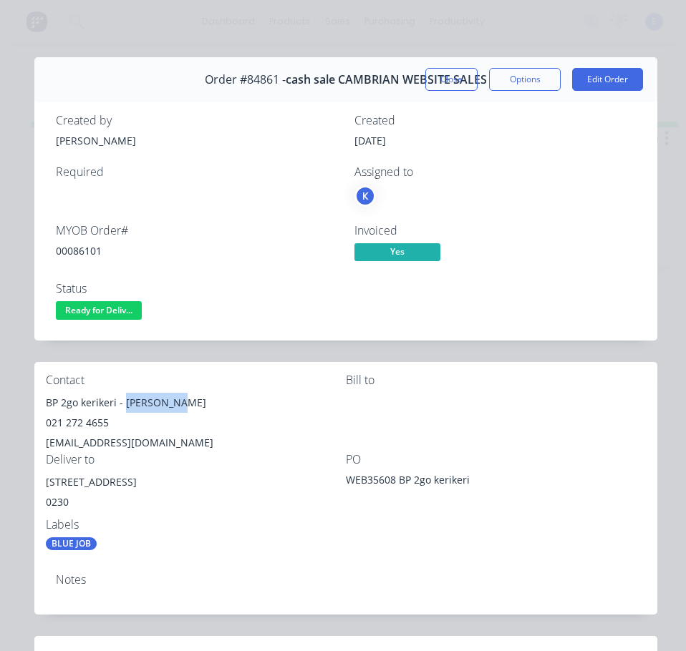
click at [180, 407] on div "BP 2go kerikeri - [PERSON_NAME]" at bounding box center [196, 403] width 300 height 20
click at [85, 423] on div "021 272 4655" at bounding box center [196, 423] width 300 height 20
click at [85, 422] on div "021 272 4655" at bounding box center [196, 423] width 300 height 20
click at [92, 440] on div "[EMAIL_ADDRESS][DOMAIN_NAME]" at bounding box center [196, 443] width 300 height 20
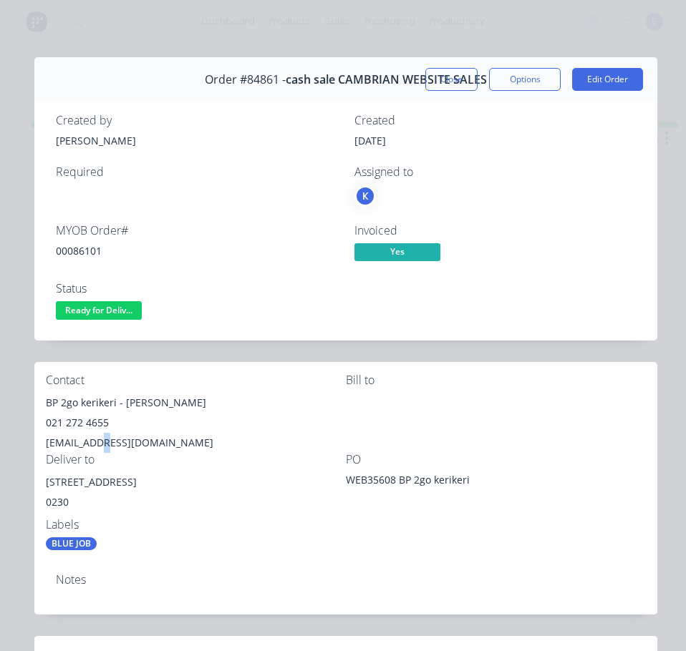
click at [92, 440] on div "[EMAIL_ADDRESS][DOMAIN_NAME]" at bounding box center [196, 443] width 300 height 20
click at [92, 439] on div "[EMAIL_ADDRESS][DOMAIN_NAME]" at bounding box center [196, 443] width 300 height 20
drag, startPoint x: 127, startPoint y: 482, endPoint x: 73, endPoint y: 472, distance: 55.3
click at [42, 481] on div "Contact BP 2go kerikeri - [PERSON_NAME] 021 272 4655 [EMAIL_ADDRESS][DOMAIN_NAM…" at bounding box center [345, 462] width 623 height 200
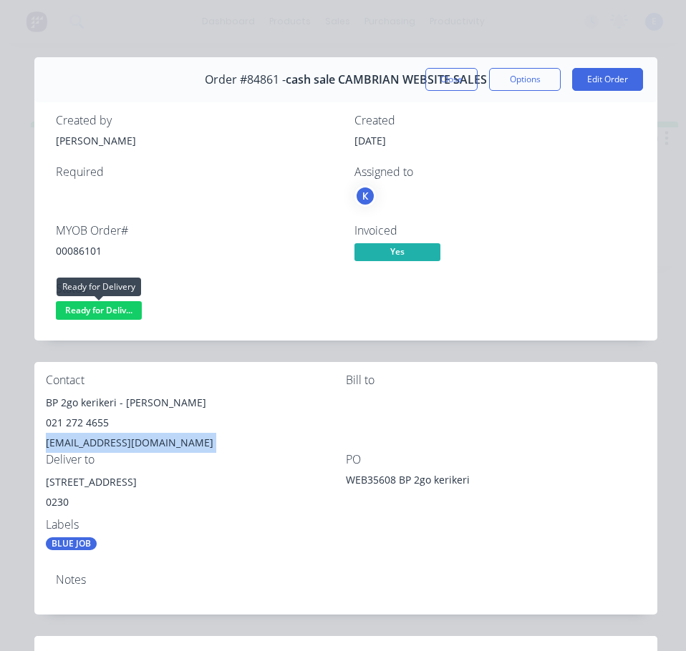
click at [105, 312] on span "Ready for Deliv..." at bounding box center [99, 310] width 86 height 18
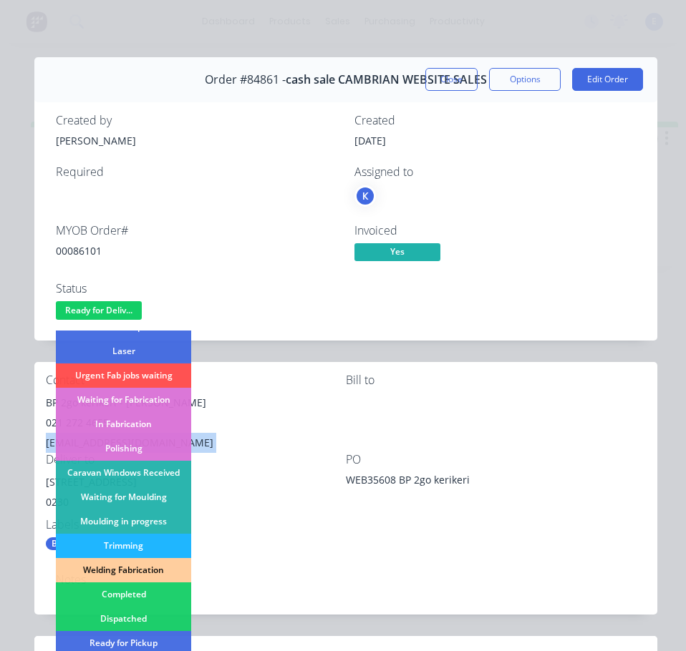
scroll to position [215, 0]
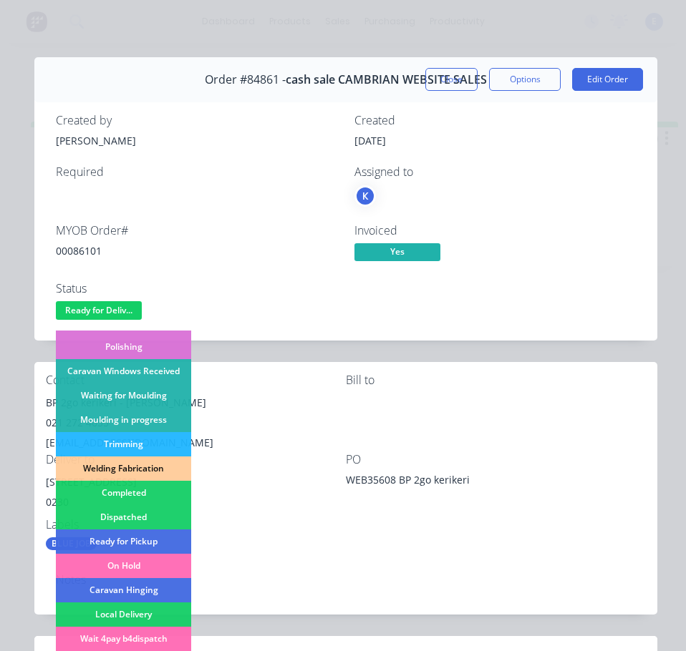
click at [151, 517] on div "Dispatched" at bounding box center [123, 517] width 135 height 24
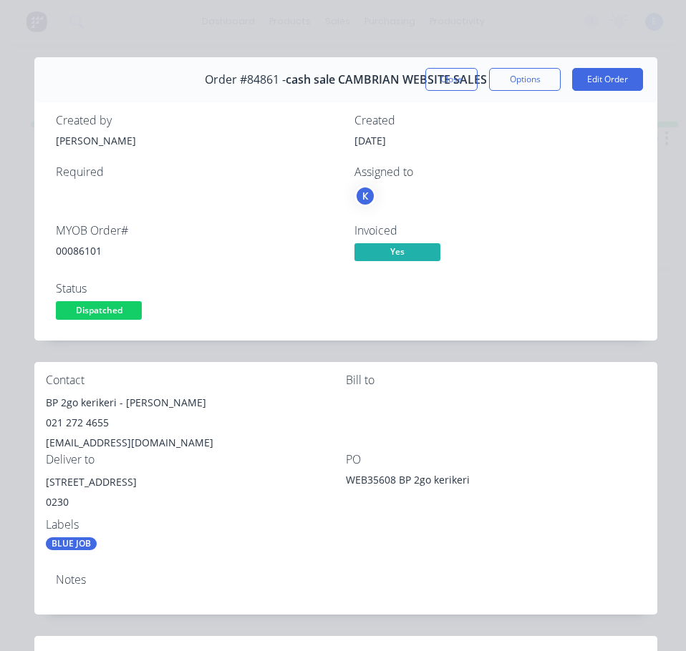
drag, startPoint x: 428, startPoint y: 77, endPoint x: 367, endPoint y: 135, distance: 84.5
click at [426, 78] on button "Close" at bounding box center [451, 79] width 52 height 23
